Goal: Task Accomplishment & Management: Use online tool/utility

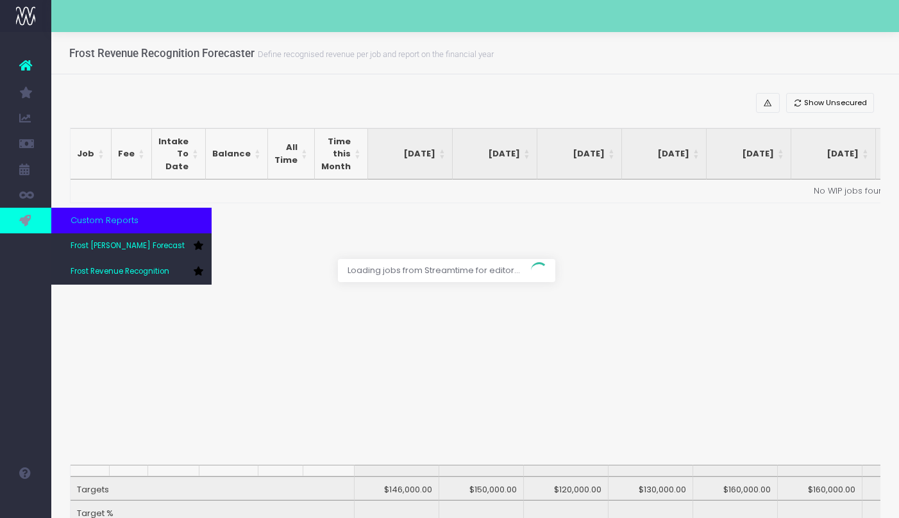
click at [26, 221] on icon at bounding box center [25, 221] width 13 height 14
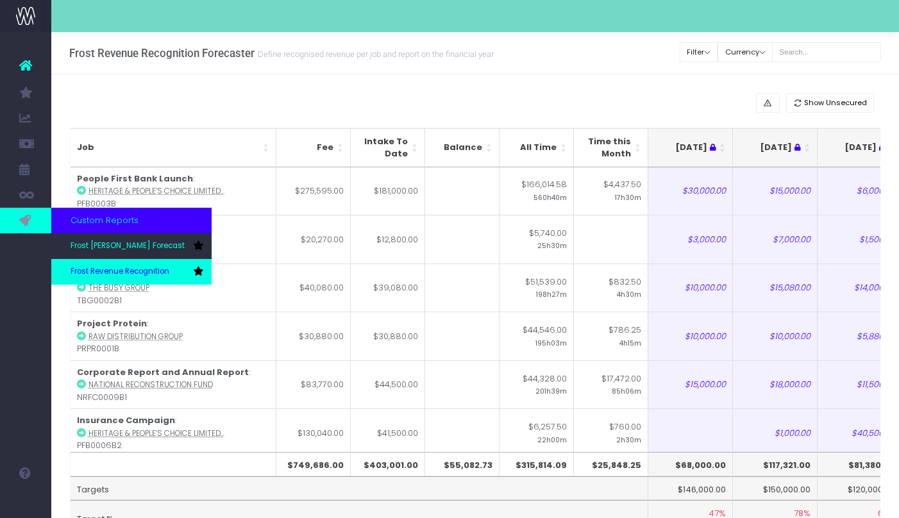
click at [120, 268] on span "Frost Revenue Recognition" at bounding box center [120, 272] width 99 height 12
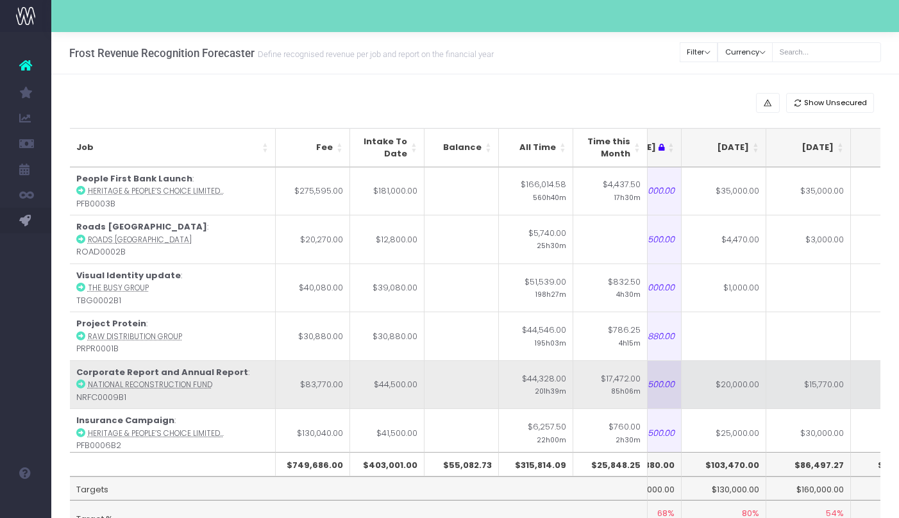
scroll to position [0, 246]
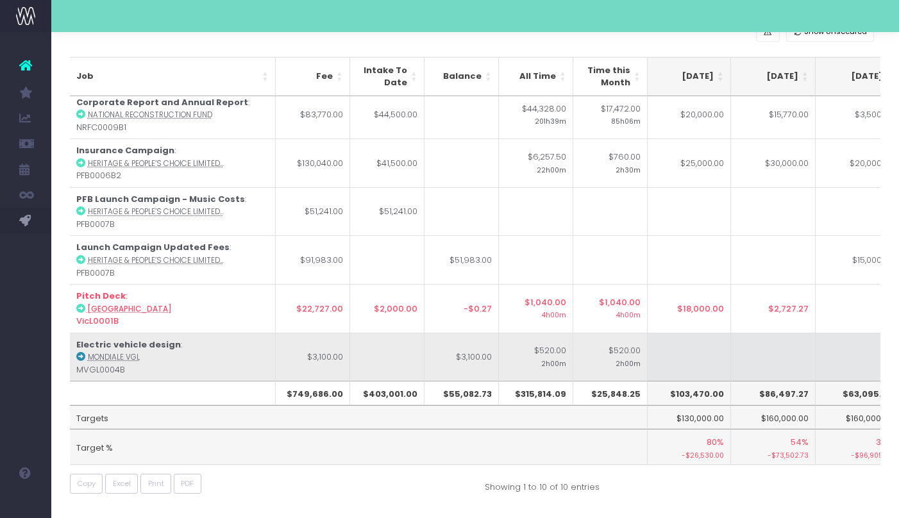
click at [699, 359] on td at bounding box center [689, 357] width 85 height 49
type input "3100"
click at [758, 354] on td at bounding box center [773, 357] width 85 height 49
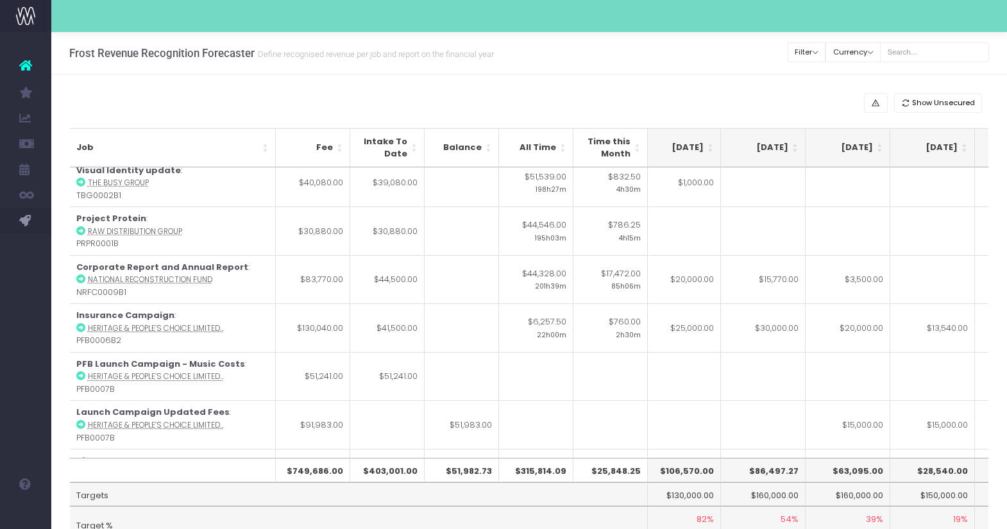
scroll to position [193, 266]
